Goal: Book appointment/travel/reservation

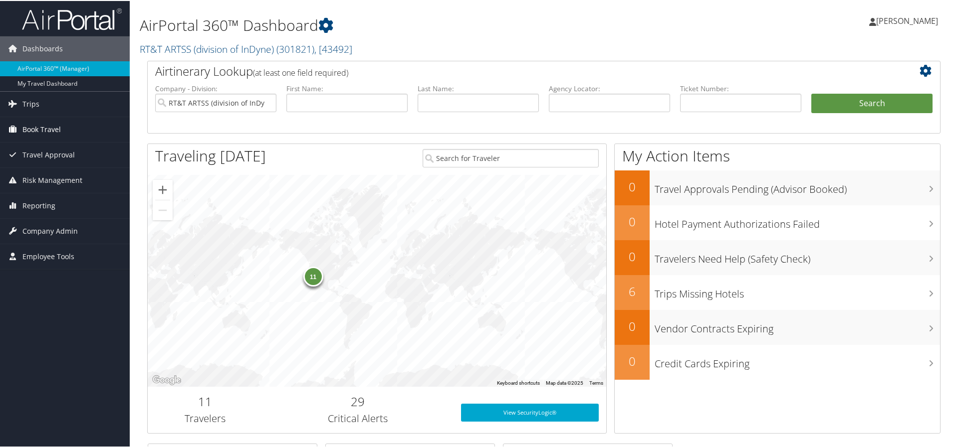
click at [38, 128] on span "Book Travel" at bounding box center [41, 128] width 38 height 25
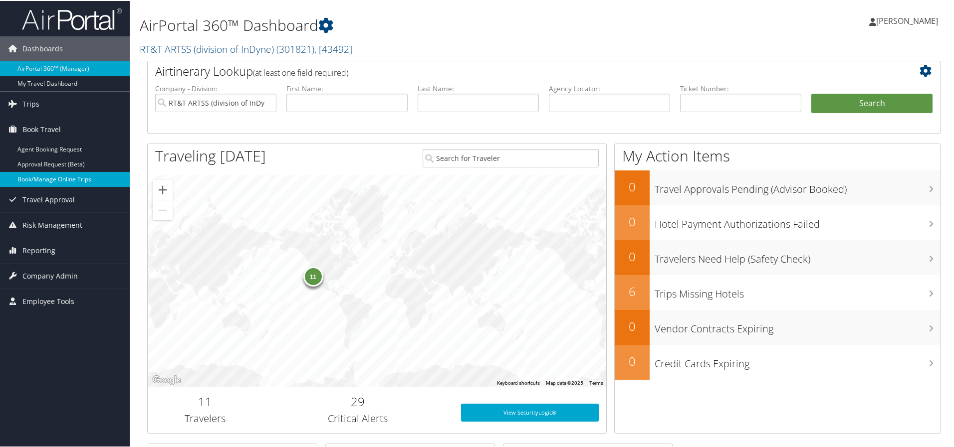
click at [29, 175] on link "Book/Manage Online Trips" at bounding box center [65, 178] width 130 height 15
